Goal: Check status

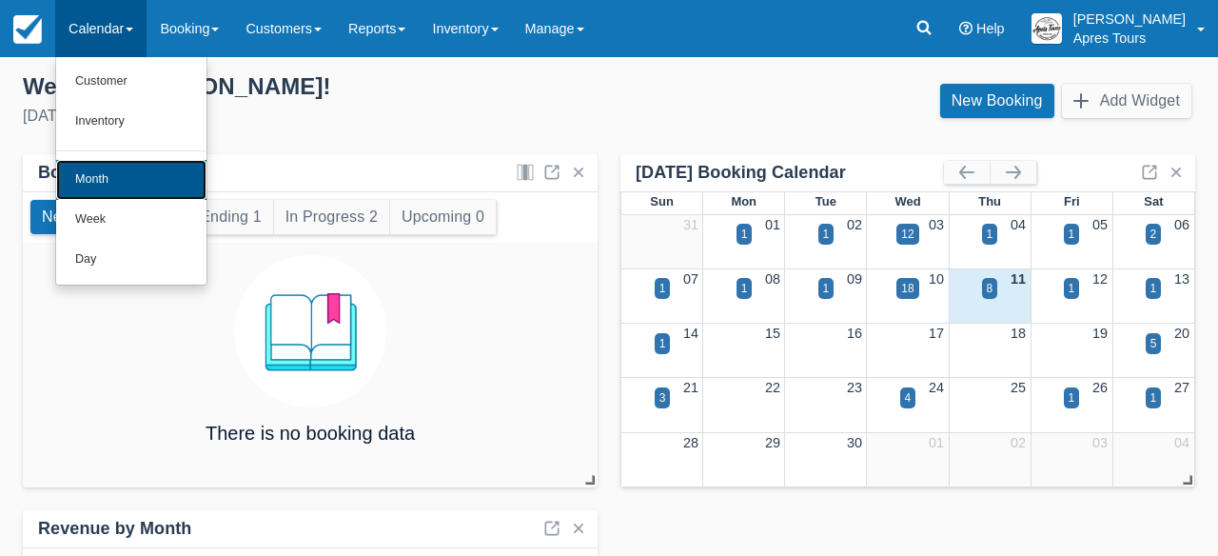
click at [97, 182] on link "Month" at bounding box center [131, 180] width 150 height 40
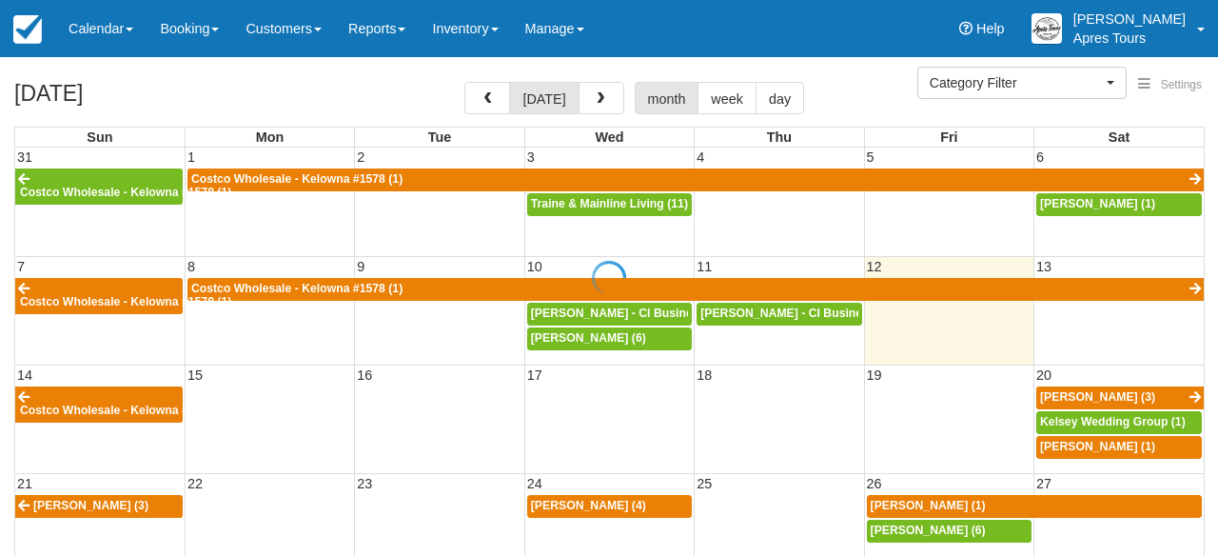
select select
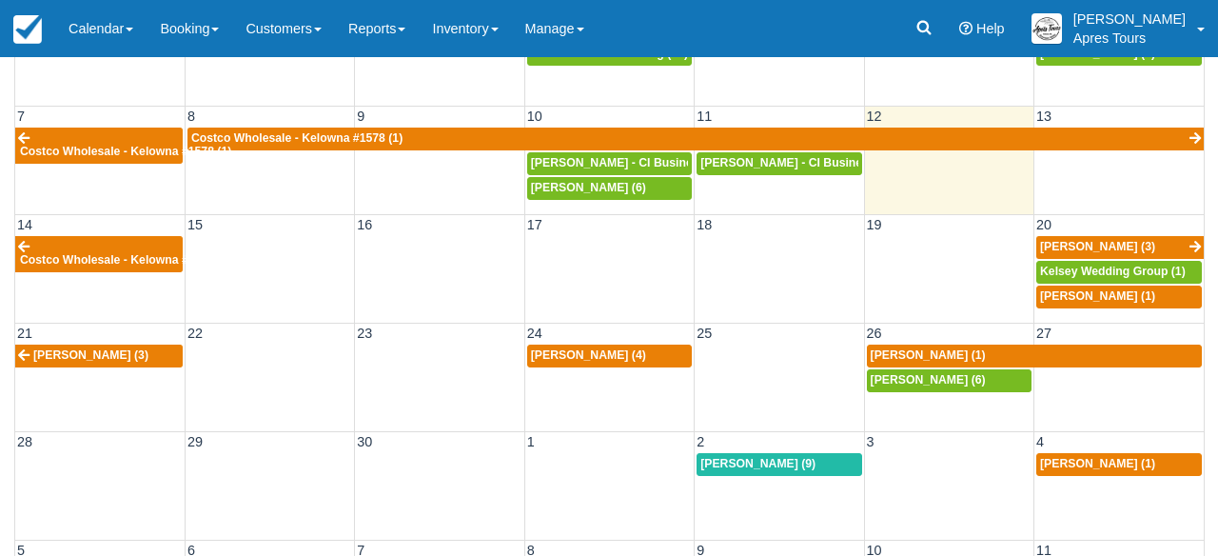
scroll to position [165, 0]
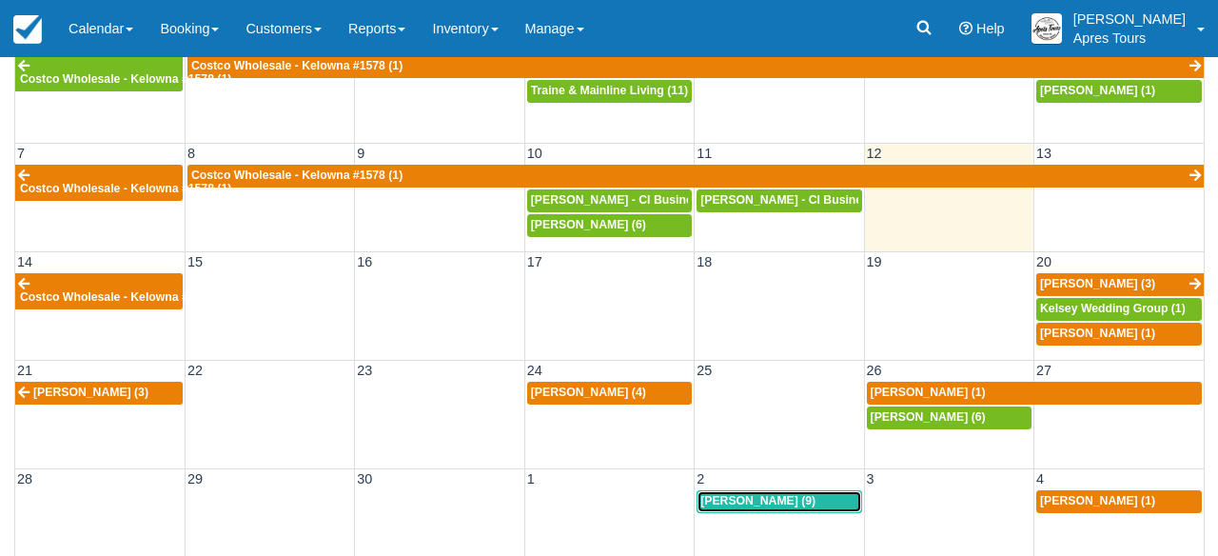
click at [758, 507] on span "Jade Stevenson (9)" at bounding box center [757, 500] width 115 height 13
